Goal: Use online tool/utility: Use online tool/utility

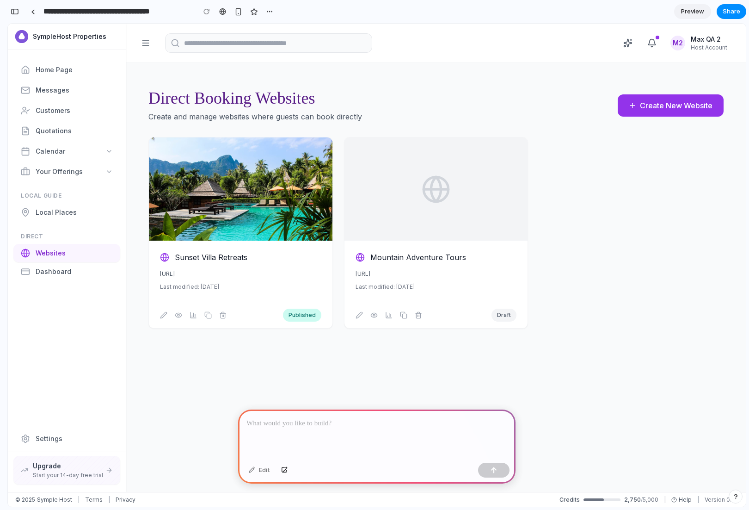
click at [296, 434] on div at bounding box center [377, 433] width 278 height 49
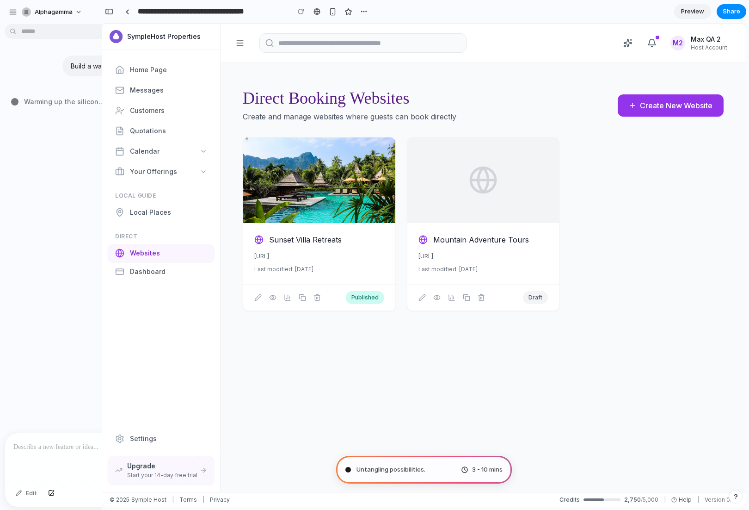
type input "**********"
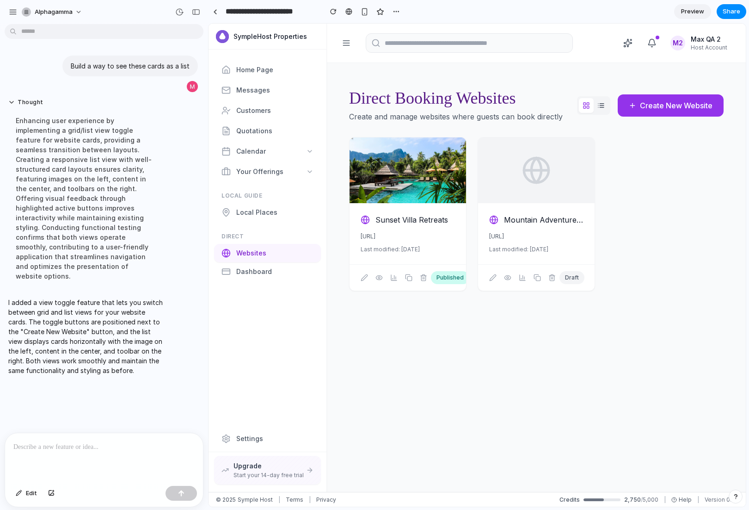
click at [603, 105] on icon at bounding box center [602, 105] width 4 height 0
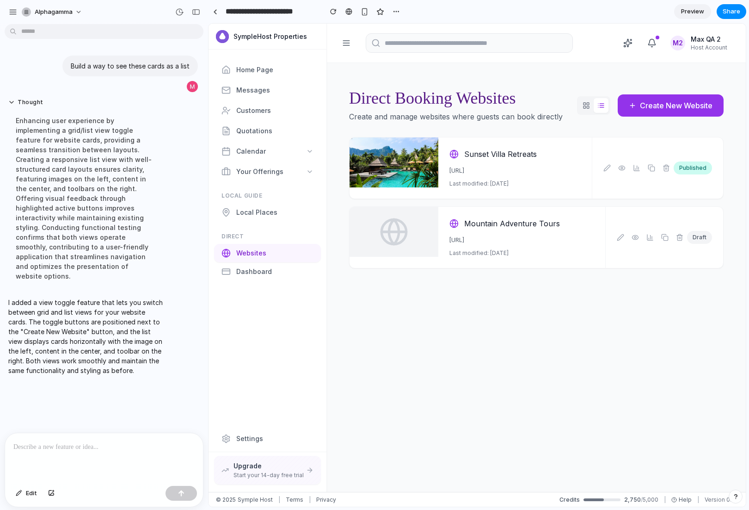
click at [79, 456] on div at bounding box center [104, 457] width 198 height 49
click at [690, 10] on span "Preview" at bounding box center [692, 11] width 23 height 9
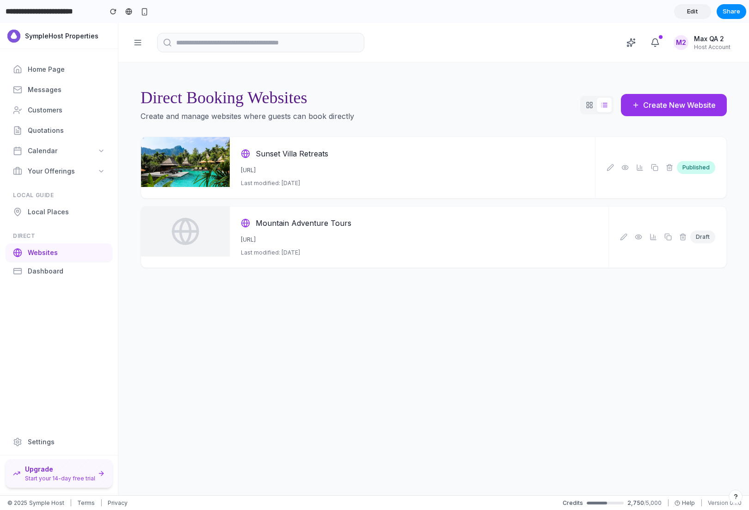
click at [66, 473] on div "Upgrade Start your 14-day free trial" at bounding box center [60, 473] width 70 height 18
